Goal: Transaction & Acquisition: Obtain resource

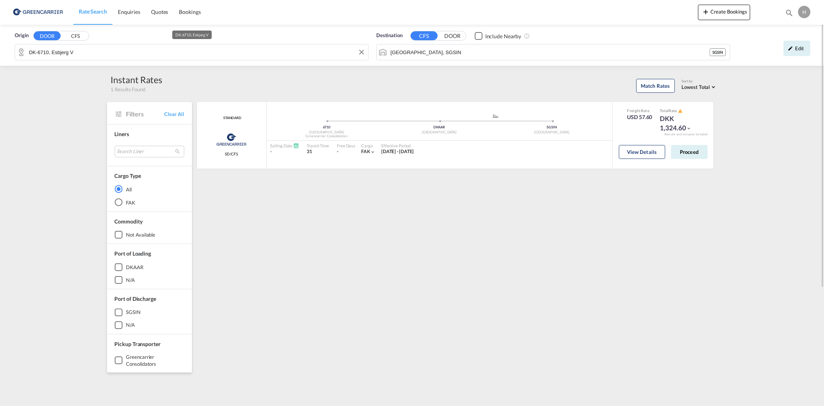
click at [80, 52] on input "DK-6710, Esbjerg V" at bounding box center [196, 52] width 335 height 12
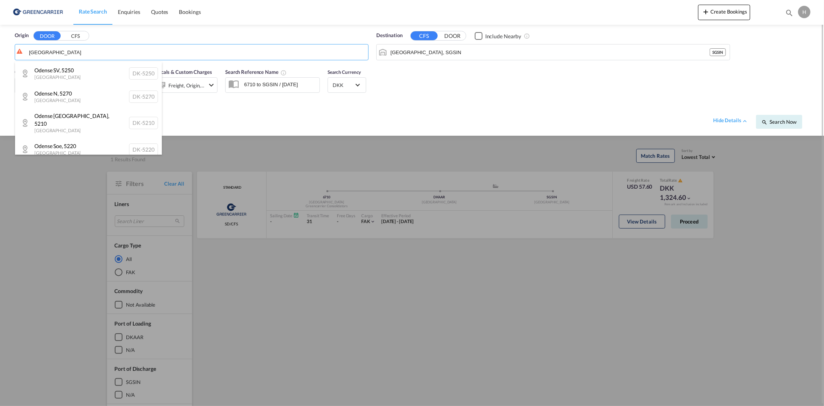
click at [71, 71] on div "[GEOGRAPHIC_DATA] [GEOGRAPHIC_DATA]-5250" at bounding box center [88, 73] width 147 height 23
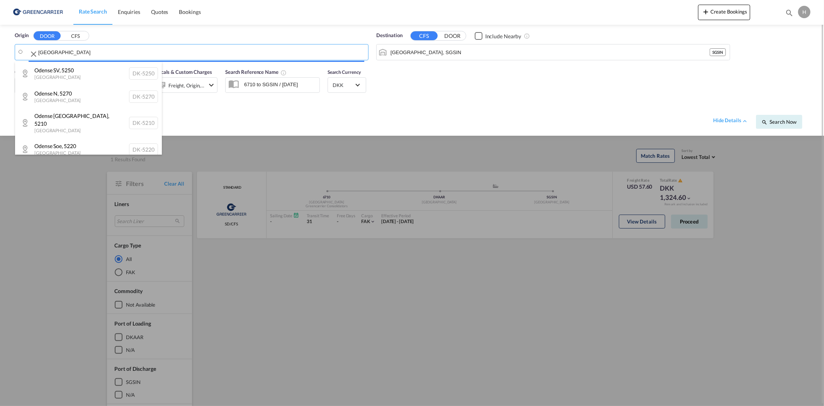
type input "DK-5250, [GEOGRAPHIC_DATA]"
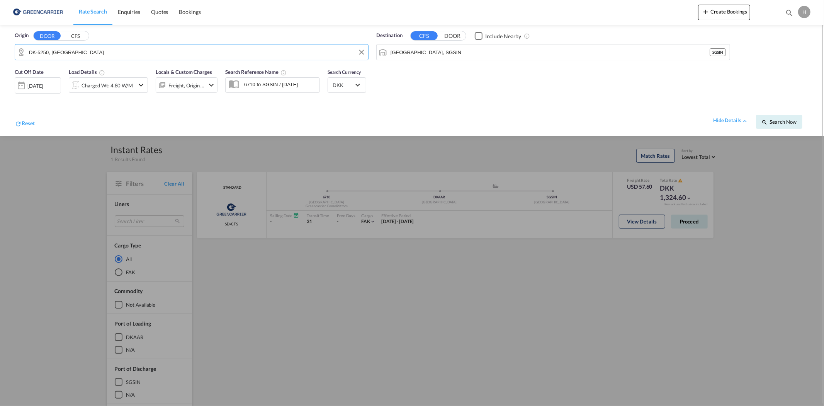
click at [446, 55] on input "[GEOGRAPHIC_DATA], SGSIN" at bounding box center [550, 52] width 319 height 12
click at [437, 66] on div "Mombasa [GEOGRAPHIC_DATA] [GEOGRAPHIC_DATA]" at bounding box center [450, 73] width 147 height 23
type input "Mombasa, KEMBA"
drag, startPoint x: 122, startPoint y: 116, endPoint x: 109, endPoint y: 91, distance: 28.4
click at [122, 116] on div "hide details Search Now" at bounding box center [422, 118] width 775 height 22
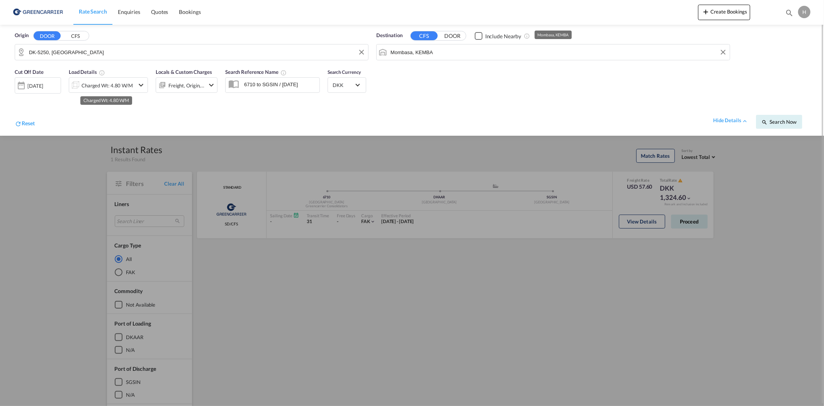
click at [99, 83] on div "Charged Wt: 4.80 W/M" at bounding box center [107, 85] width 51 height 11
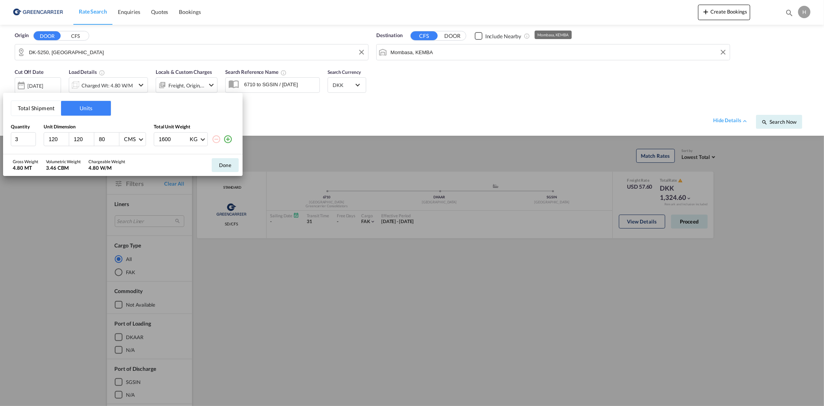
click at [47, 109] on button "Total Shipment" at bounding box center [36, 108] width 50 height 15
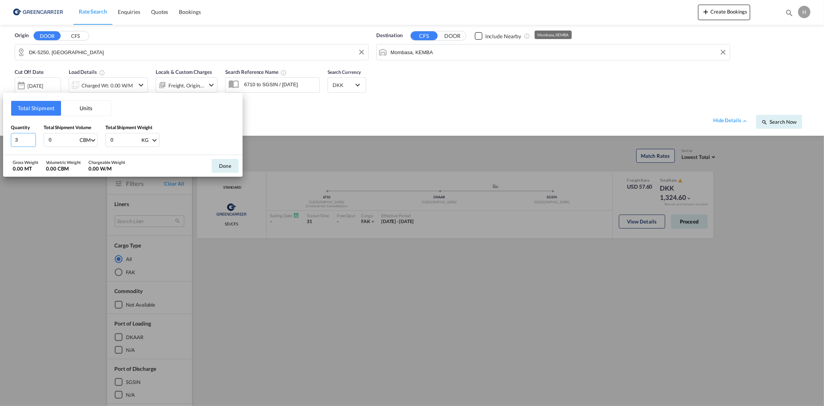
drag, startPoint x: 22, startPoint y: 138, endPoint x: 8, endPoint y: 140, distance: 14.1
click at [9, 141] on div "Total Shipment Units Quantity 3 Total Shipment Volume 0 CBM CBM CFT Total Shipm…" at bounding box center [123, 124] width 240 height 62
type input "8"
click at [46, 139] on div "3748 CBM CBM CFT" at bounding box center [71, 140] width 54 height 14
type input "5.717"
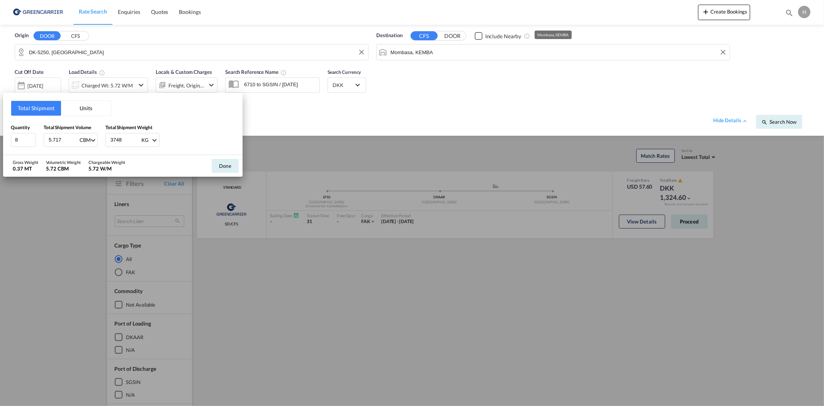
type input "3748"
click at [129, 101] on div "Total Shipment Units Quantity 8 Total Shipment Volume 5.717 CBM CBM CFT Total S…" at bounding box center [123, 124] width 240 height 62
click at [233, 168] on button "Done" at bounding box center [225, 166] width 27 height 14
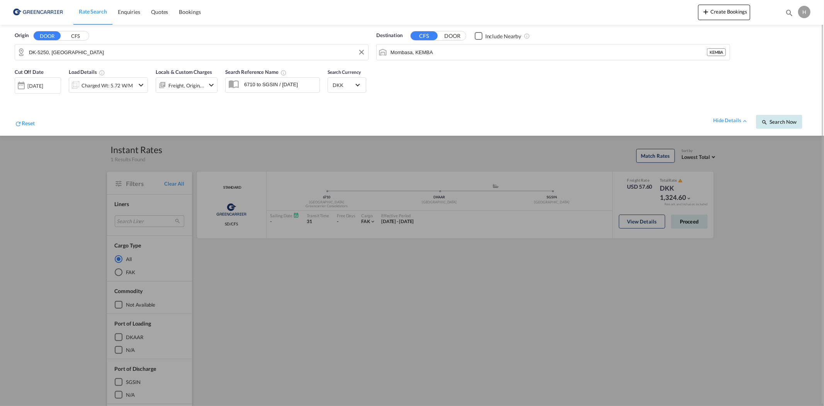
click at [786, 117] on button "Search Now" at bounding box center [779, 122] width 46 height 14
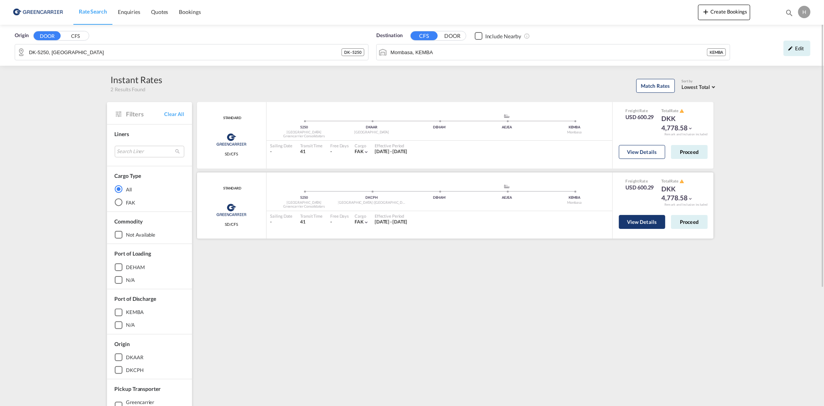
click at [638, 221] on button "View Details" at bounding box center [642, 222] width 46 height 14
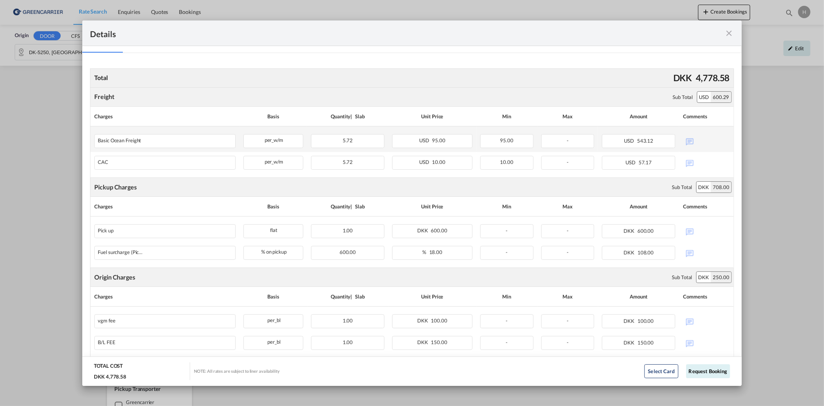
scroll to position [128, 0]
